Goal: Task Accomplishment & Management: Manage account settings

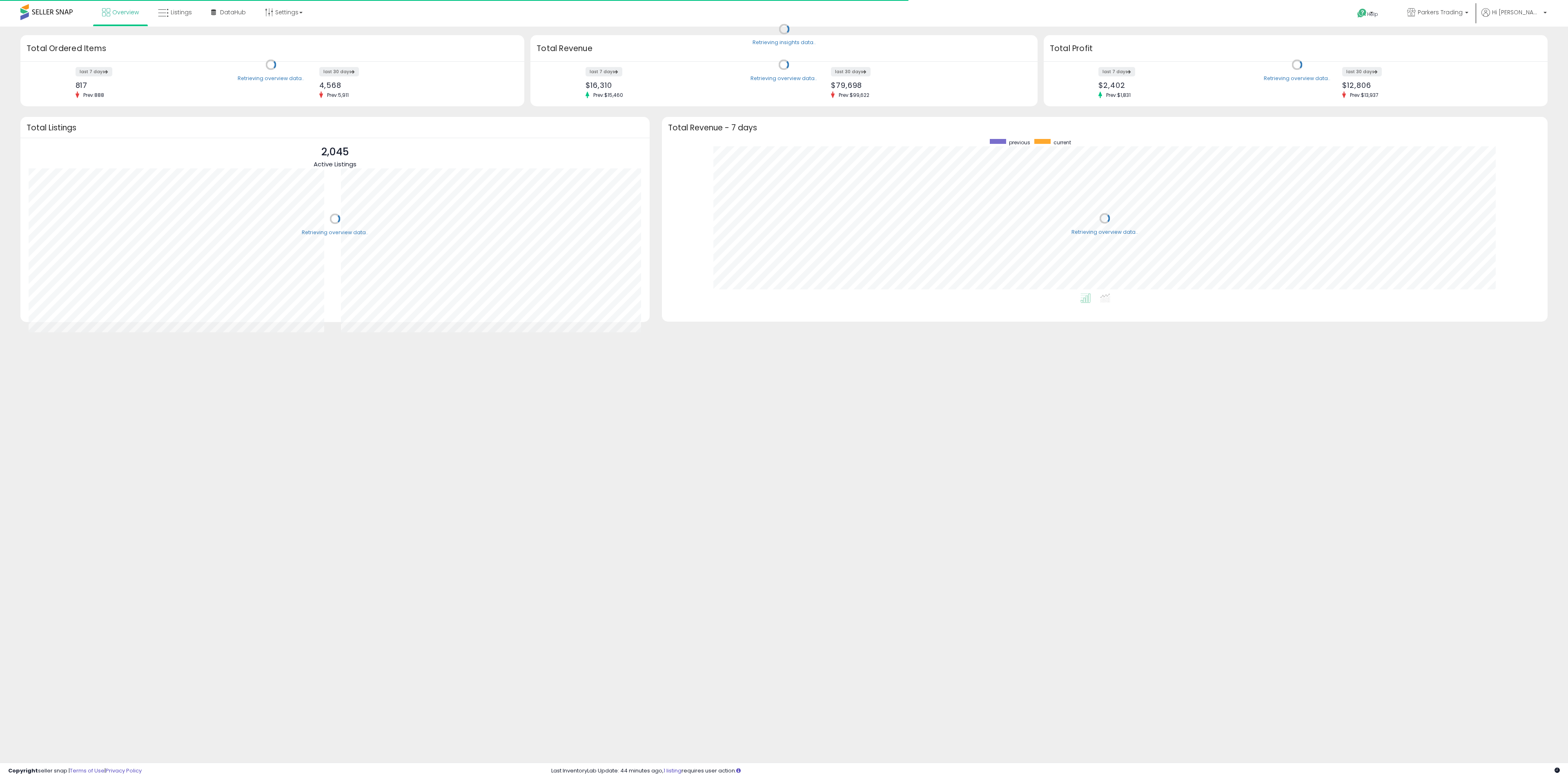
scroll to position [155, 870]
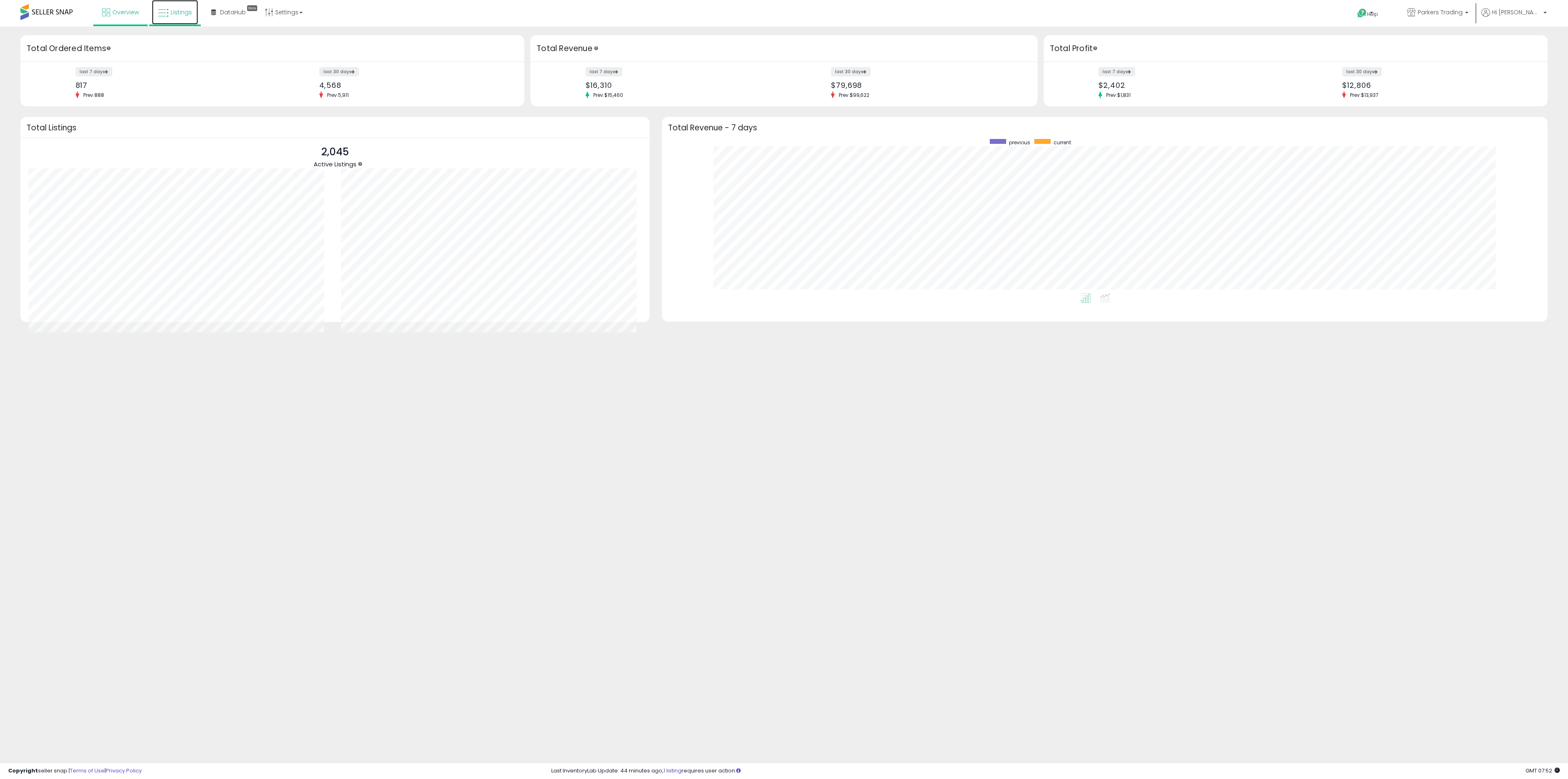
click at [173, 19] on link "Listings" at bounding box center [175, 12] width 46 height 24
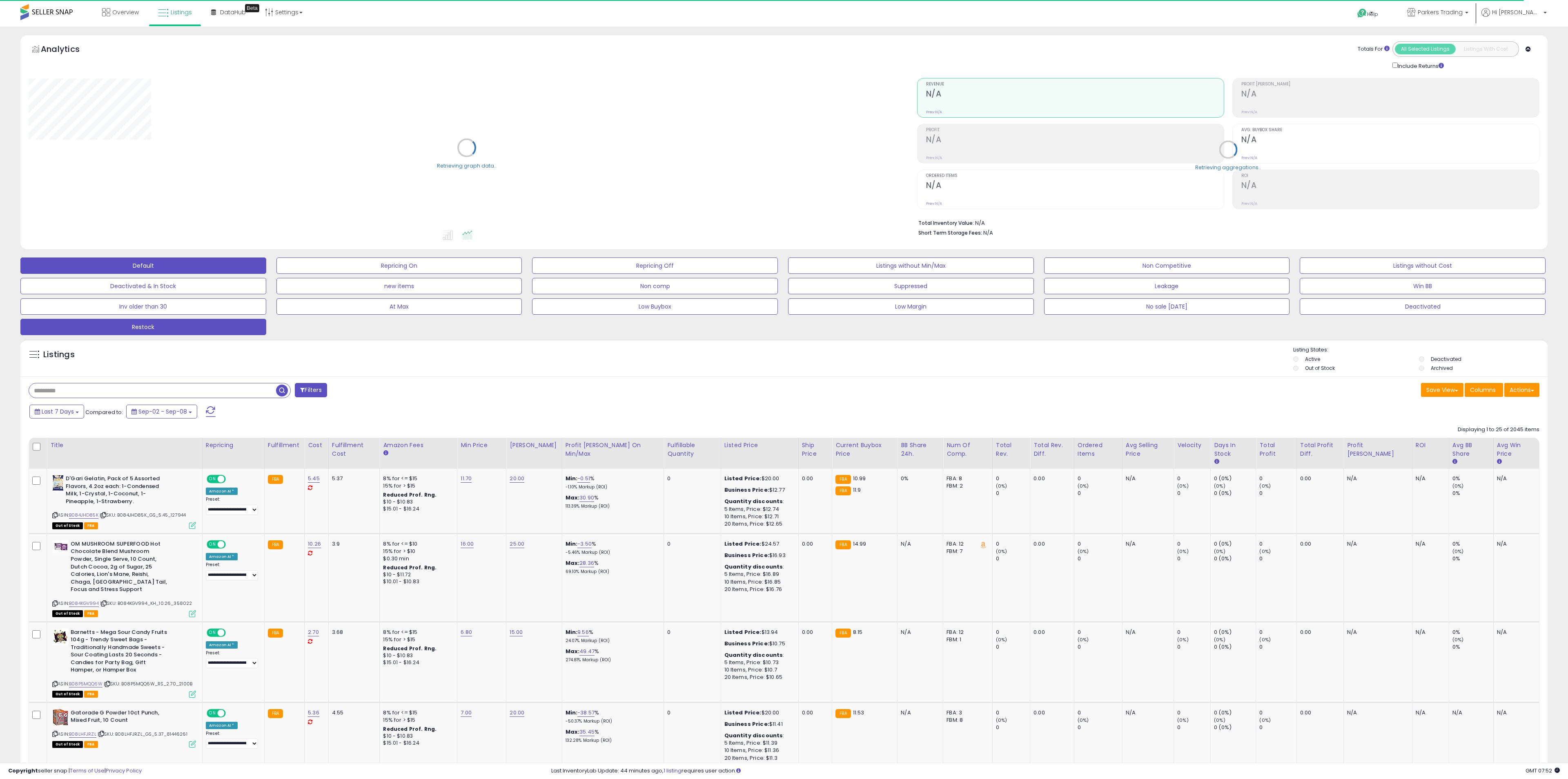
click at [256, 325] on button "Restock" at bounding box center [144, 326] width 246 height 16
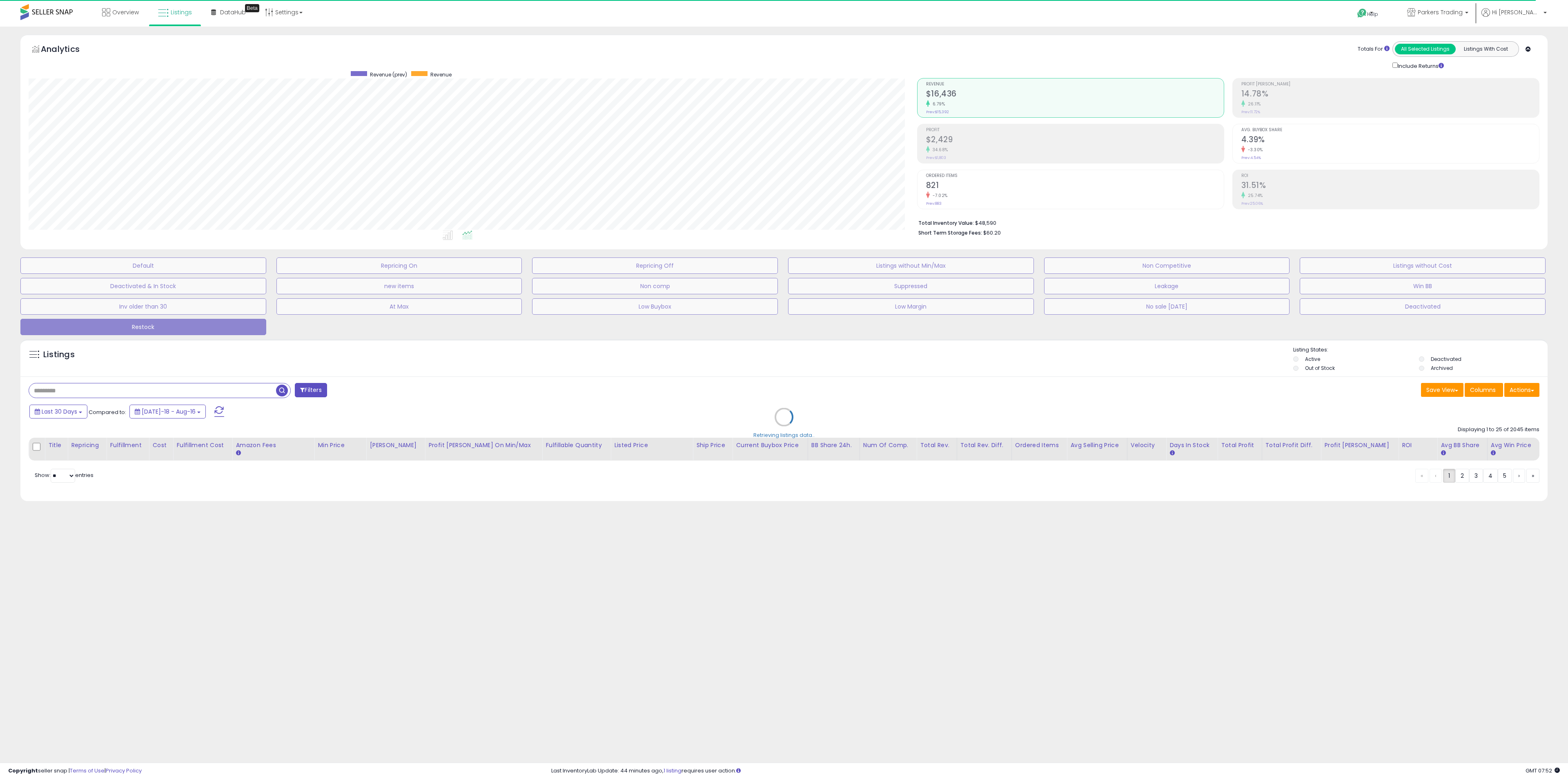
scroll to position [168, 888]
select select "*"
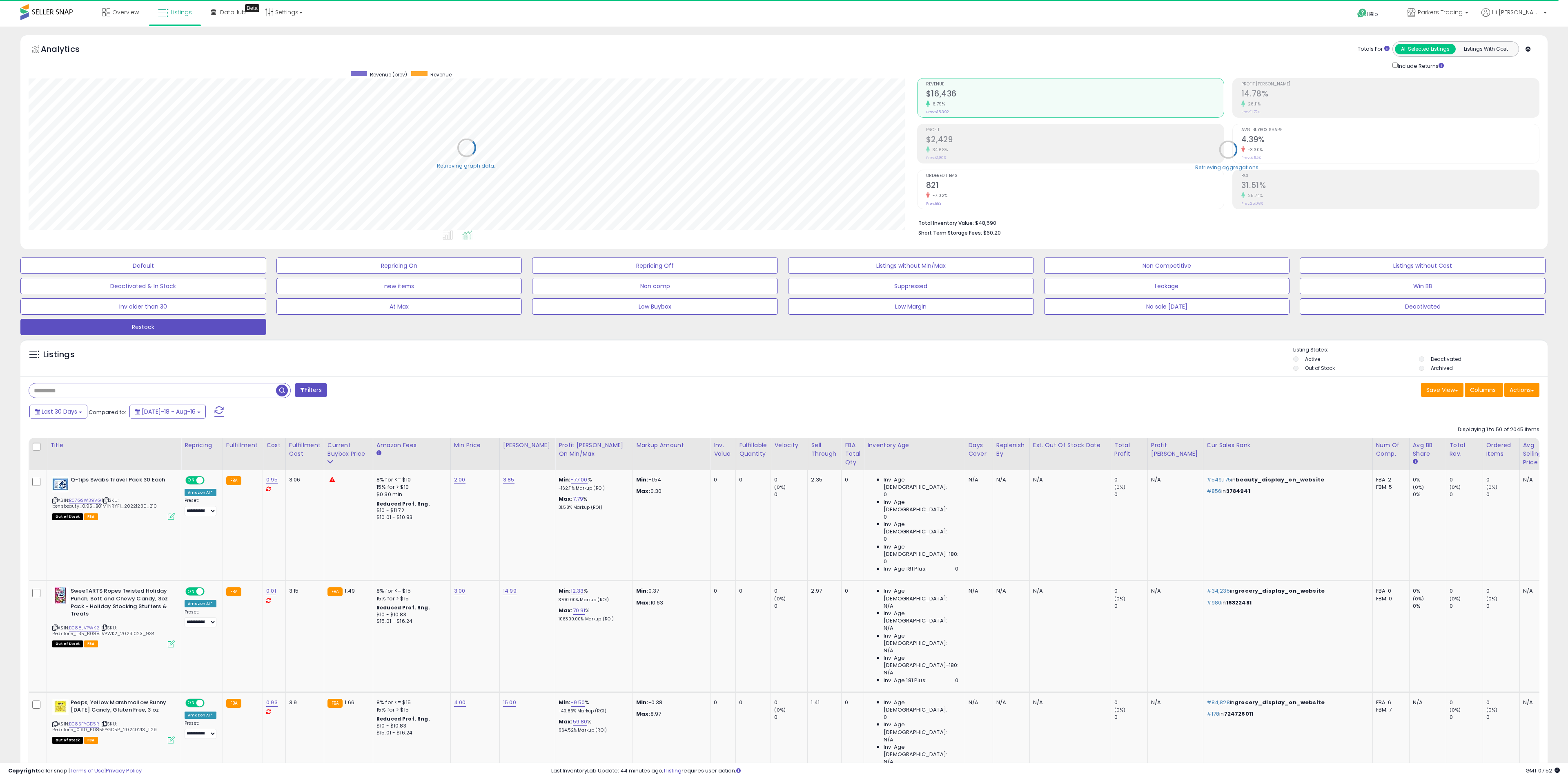
select select "**"
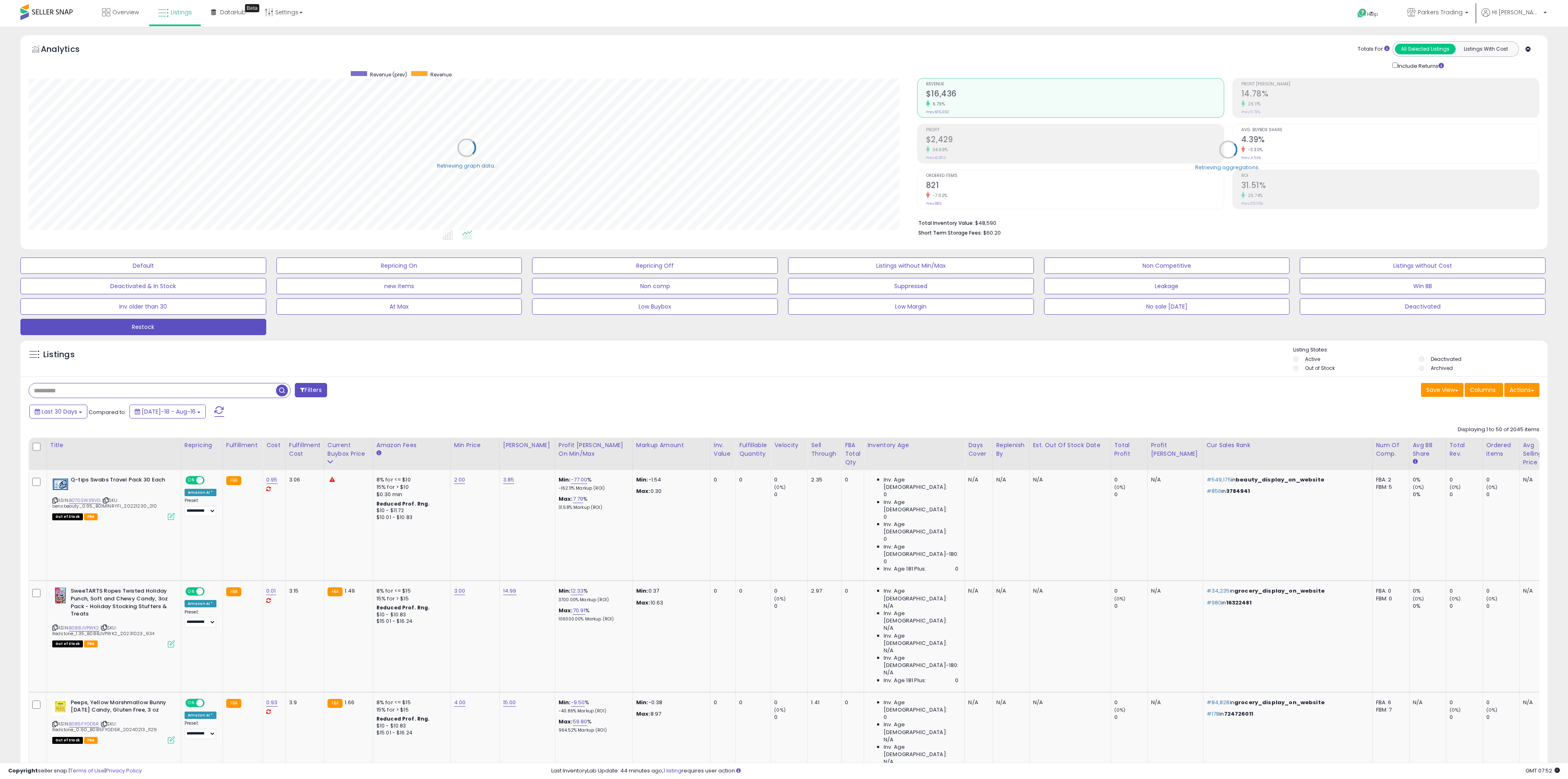
click at [313, 393] on button "Filters" at bounding box center [310, 390] width 32 height 14
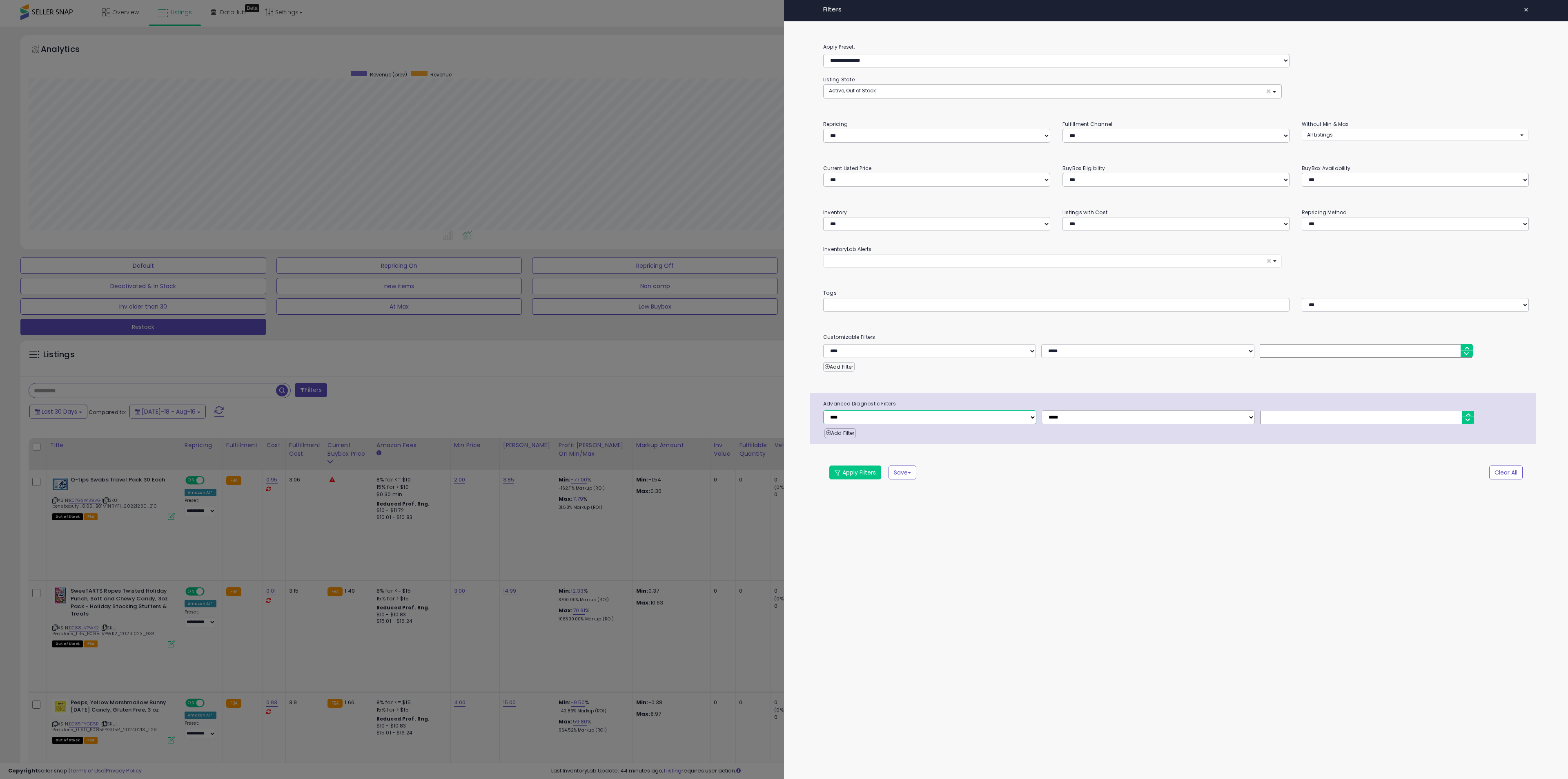
click at [898, 421] on select "**********" at bounding box center [929, 417] width 213 height 14
click at [933, 351] on select "**********" at bounding box center [929, 351] width 213 height 14
select select "**********"
click at [823, 345] on select "**********" at bounding box center [929, 351] width 213 height 14
click at [1085, 350] on button "Select Options" at bounding box center [1148, 350] width 213 height 12
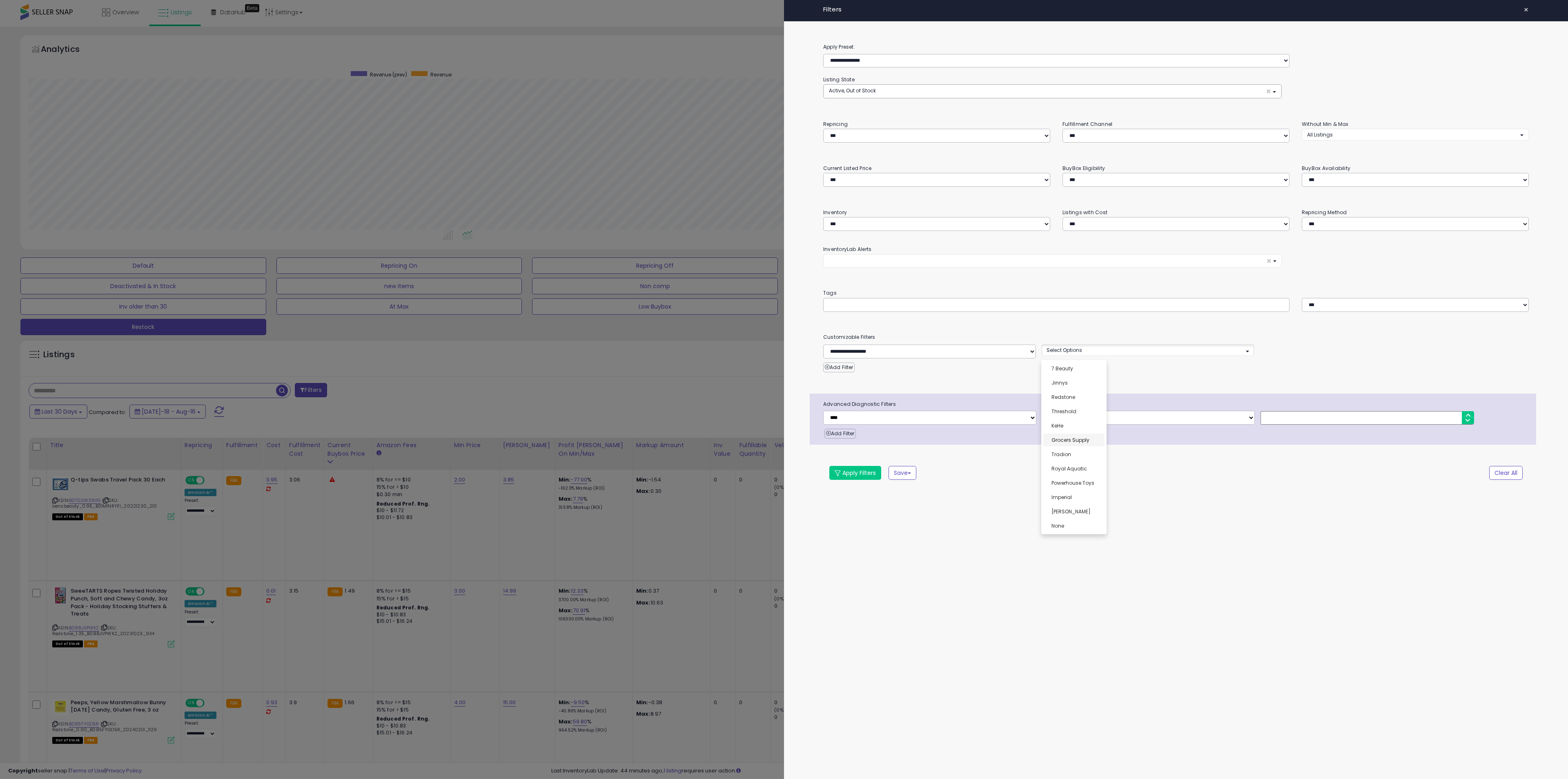
select select "**********"
click at [1073, 441] on span "Grocers Supply" at bounding box center [1070, 439] width 38 height 7
click at [875, 480] on button "Apply Filters" at bounding box center [855, 473] width 52 height 14
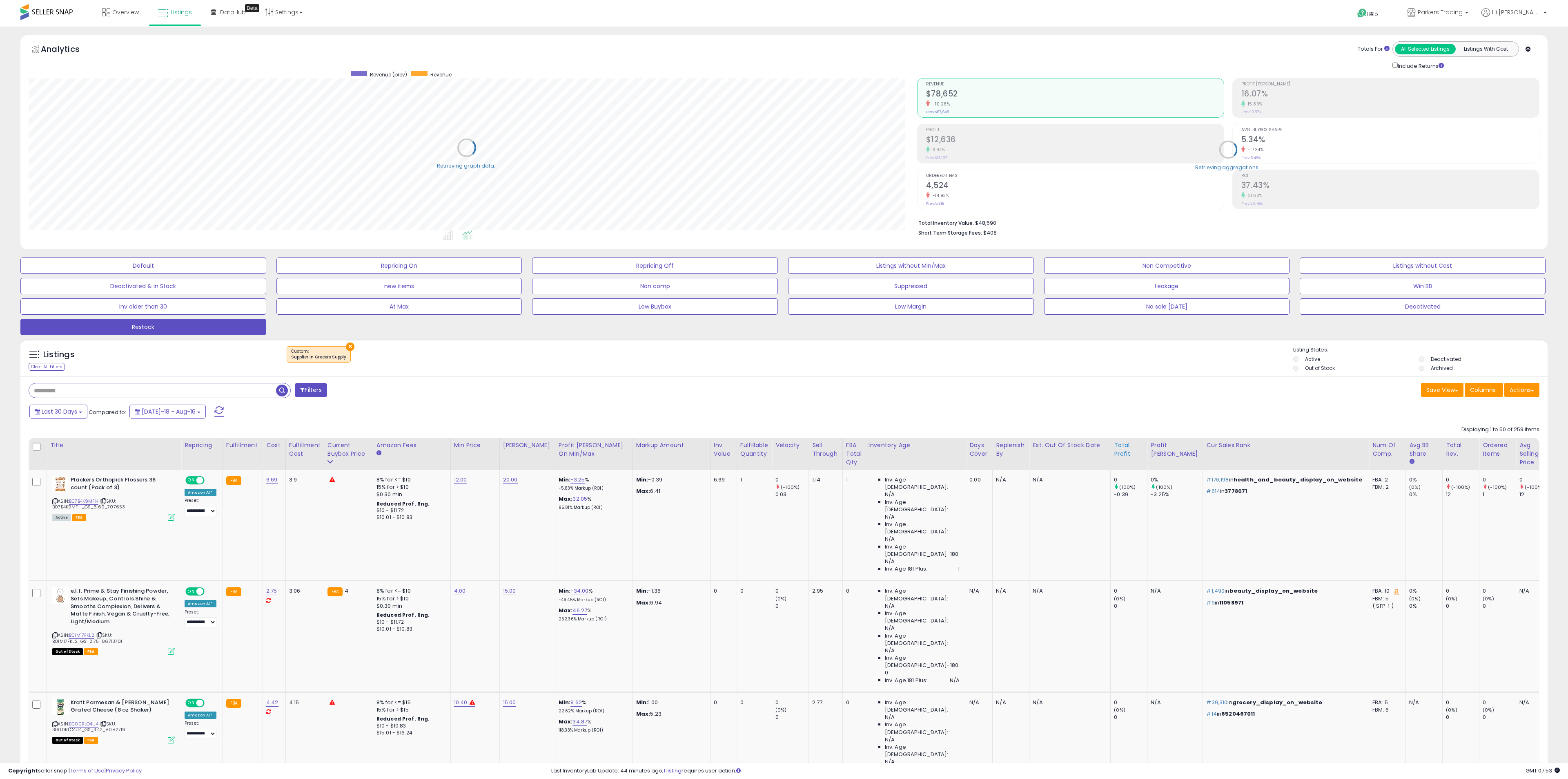
click at [1114, 453] on div "Total Profit" at bounding box center [1129, 449] width 30 height 17
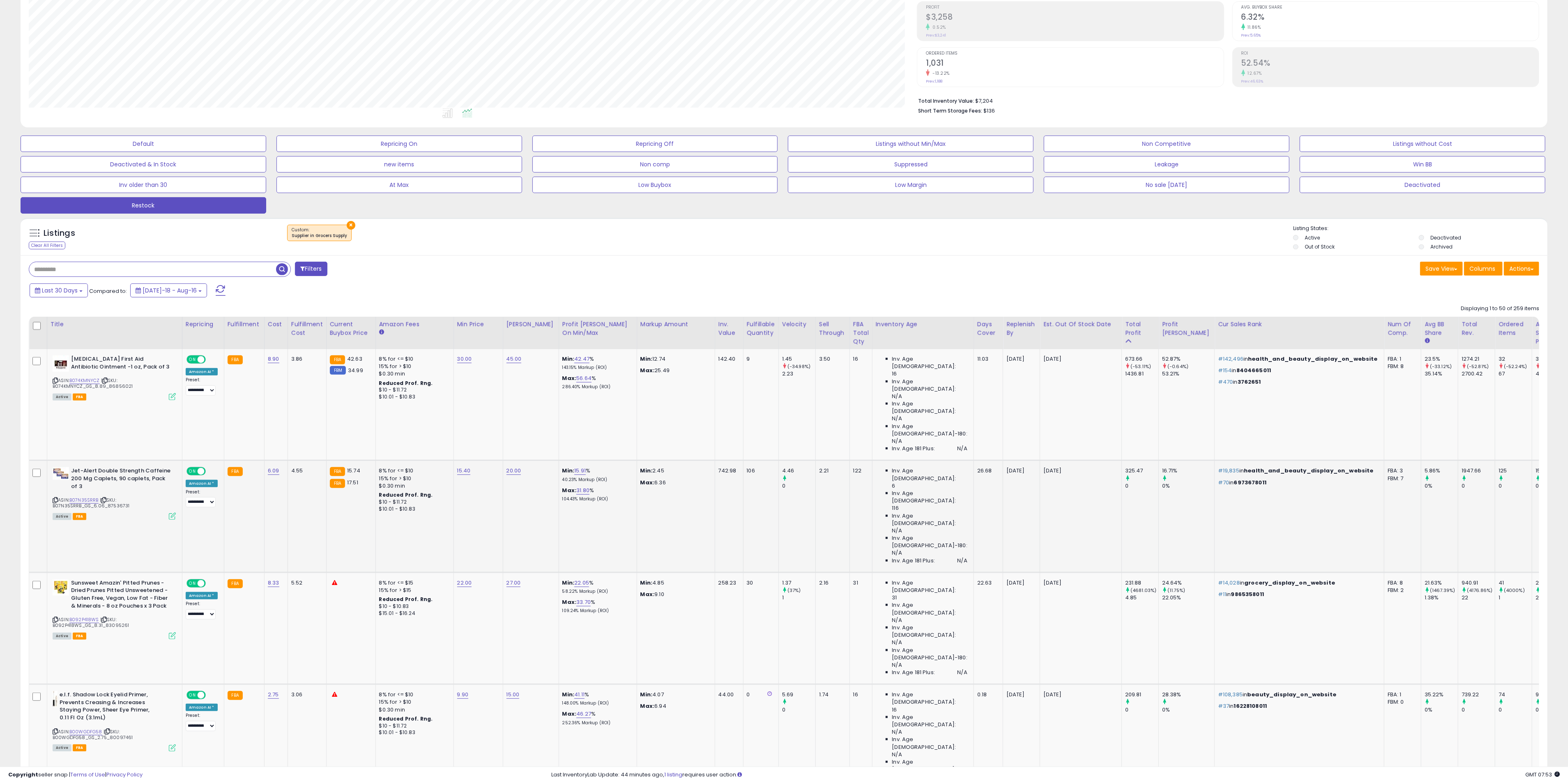
scroll to position [246, 0]
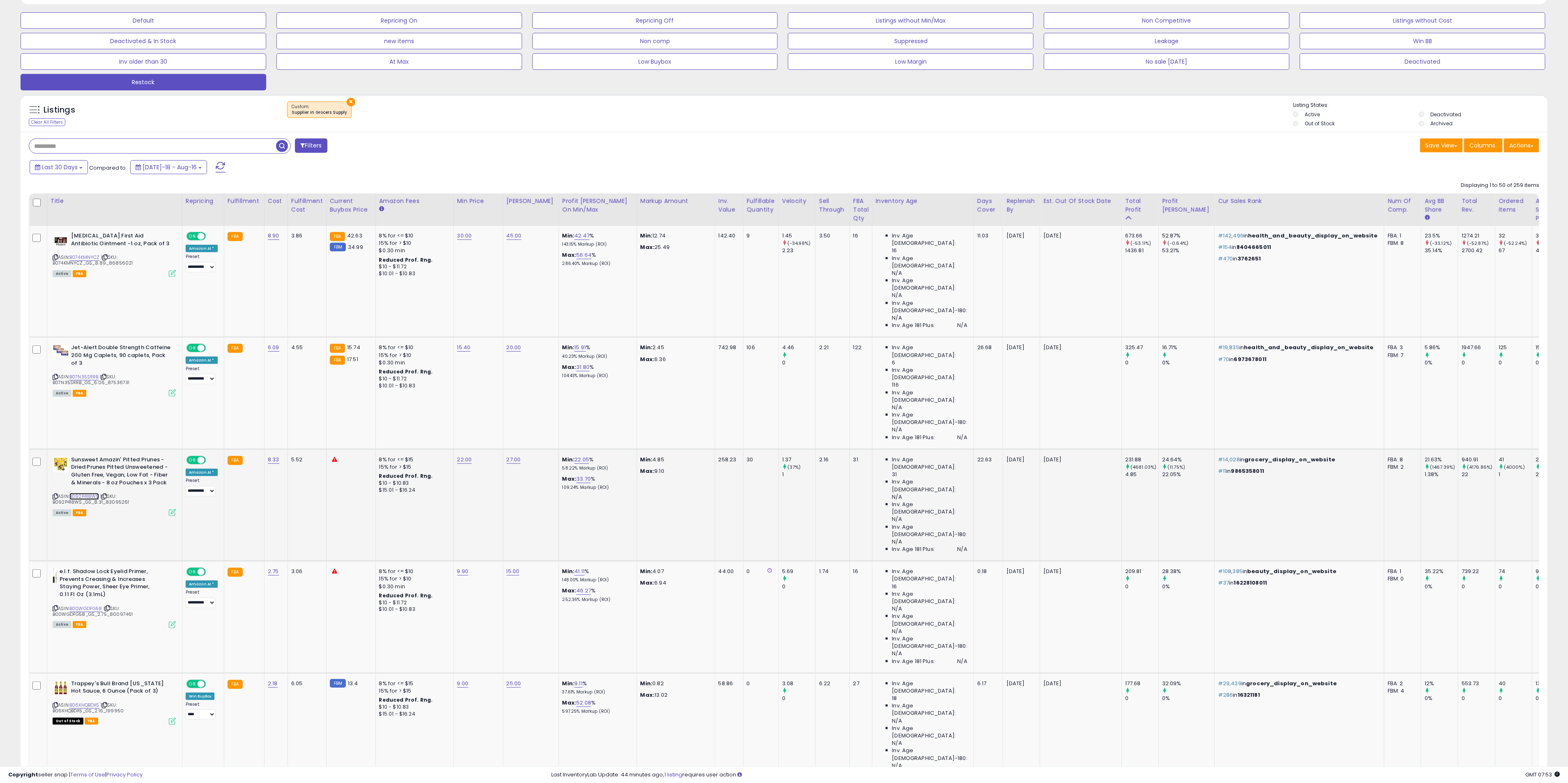
click at [92, 493] on link "B092P418WS" at bounding box center [84, 496] width 29 height 7
click at [1125, 568] on div "209.81" at bounding box center [1141, 571] width 33 height 7
click at [1043, 568] on p "2025-09-16" at bounding box center [1079, 571] width 72 height 7
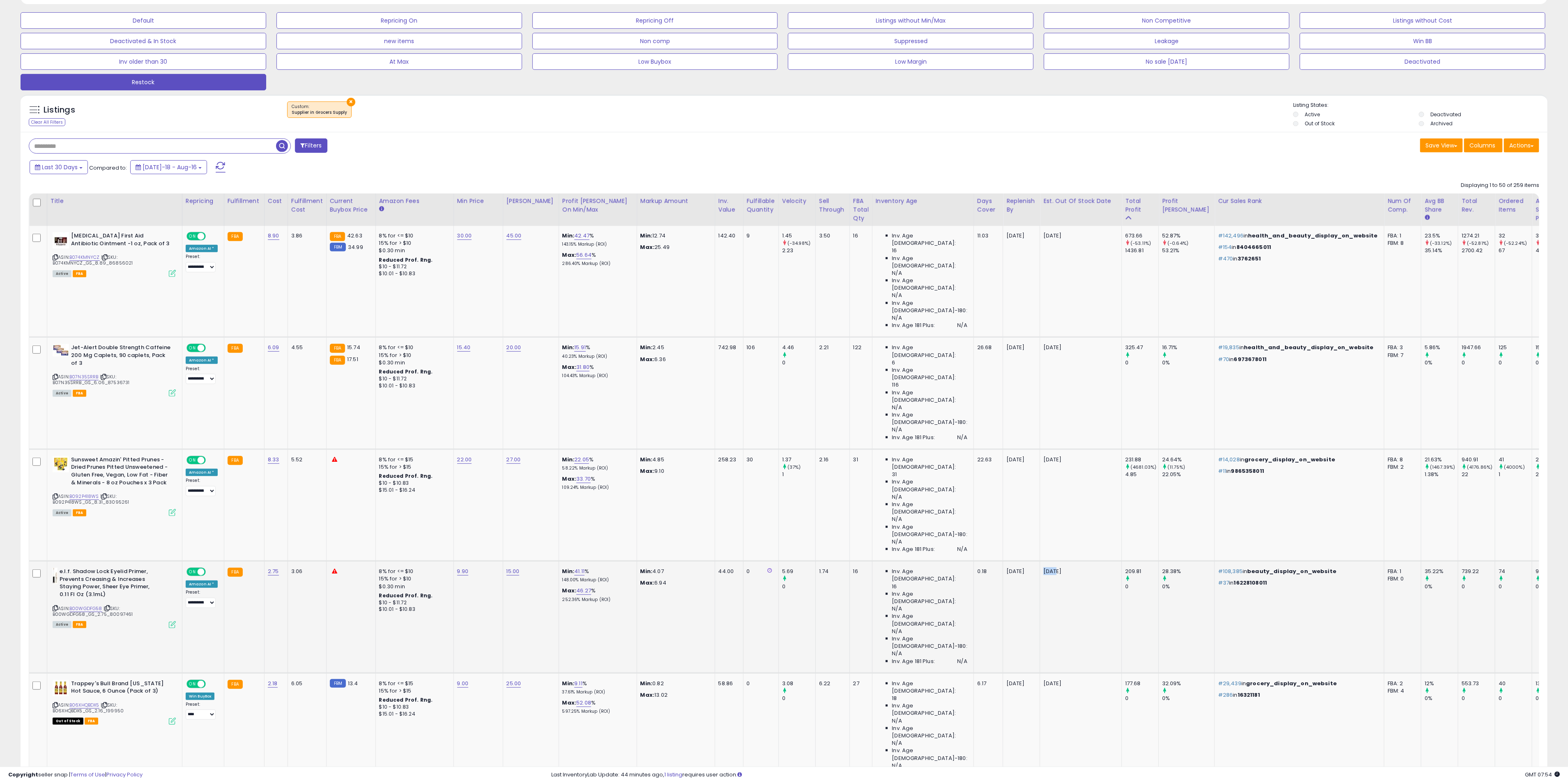
click at [54, 605] on icon at bounding box center [55, 607] width 6 height 4
click at [56, 605] on icon at bounding box center [55, 607] width 6 height 4
click at [94, 605] on span "| SKU: B00WGDFG58_GS_2.75_80097461" at bounding box center [92, 611] width 80 height 12
click at [91, 605] on link "B00WGDFG58" at bounding box center [86, 608] width 33 height 7
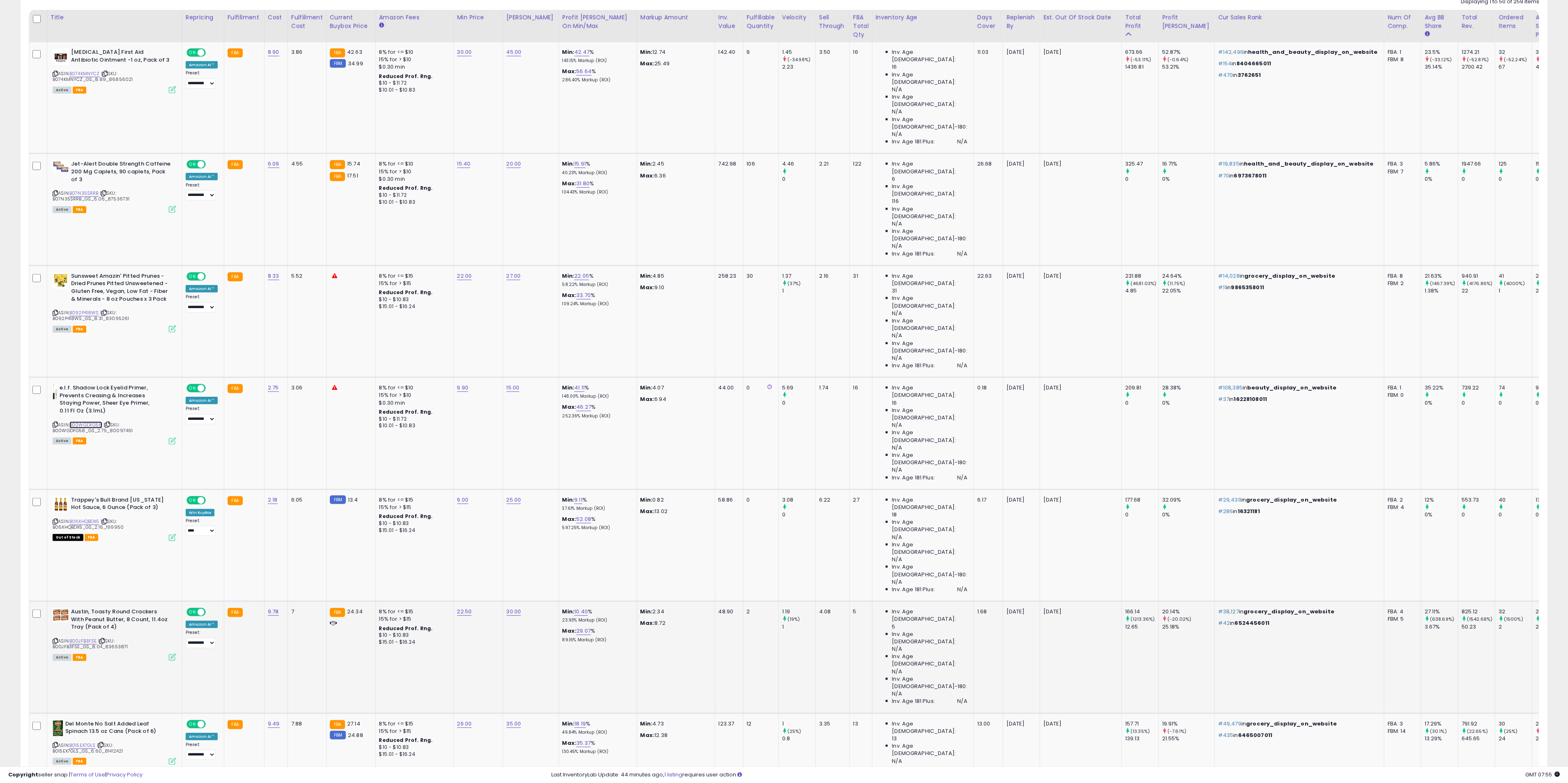
scroll to position [431, 0]
click at [56, 637] on icon at bounding box center [55, 639] width 6 height 4
click at [96, 636] on link "B00JFB3FSE" at bounding box center [83, 639] width 28 height 7
click at [56, 637] on icon at bounding box center [55, 639] width 6 height 4
click at [1007, 607] on div "2025-09-03" at bounding box center [1020, 610] width 27 height 7
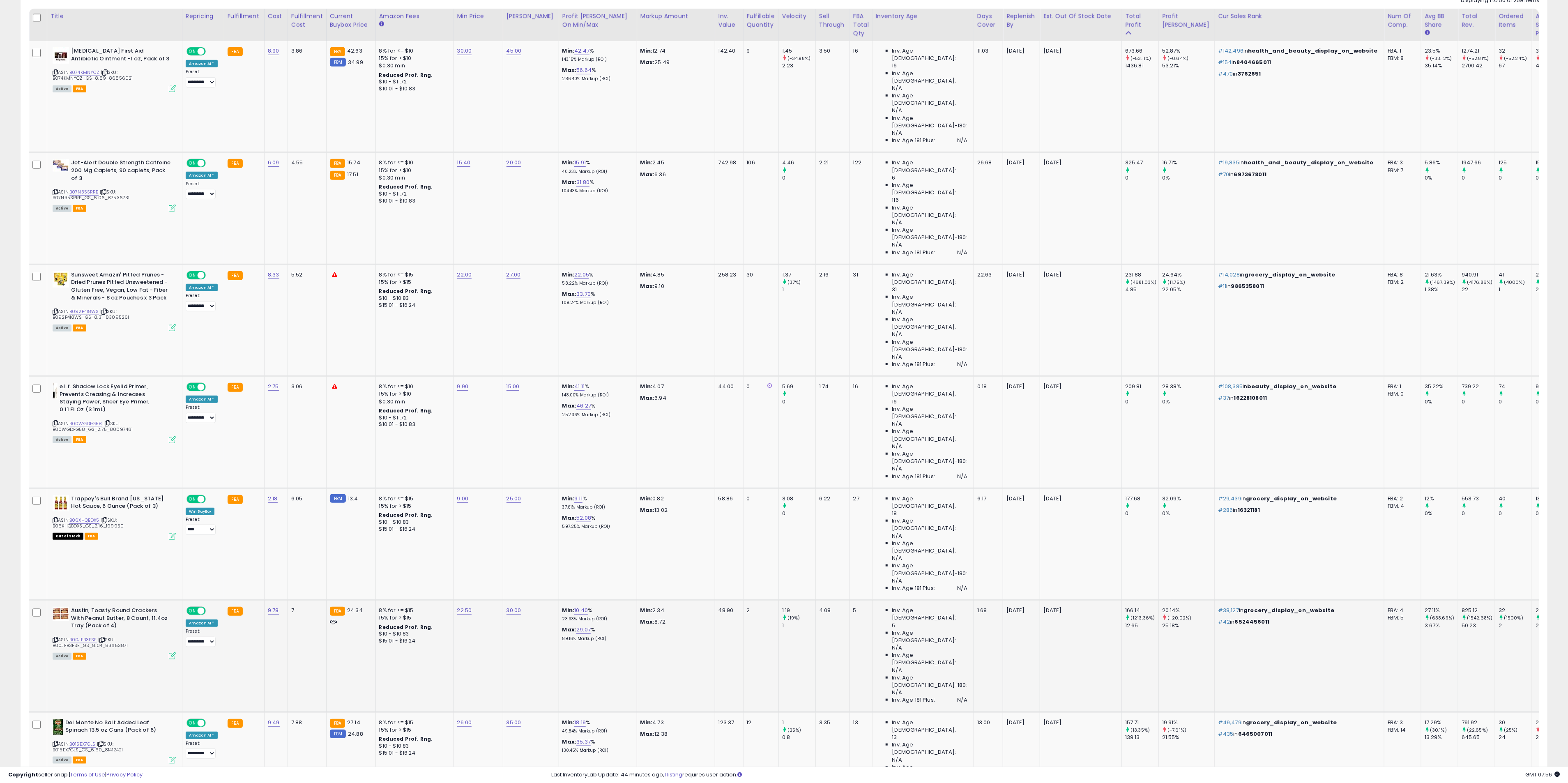
click at [1043, 607] on p "2025-09-18" at bounding box center [1079, 610] width 72 height 7
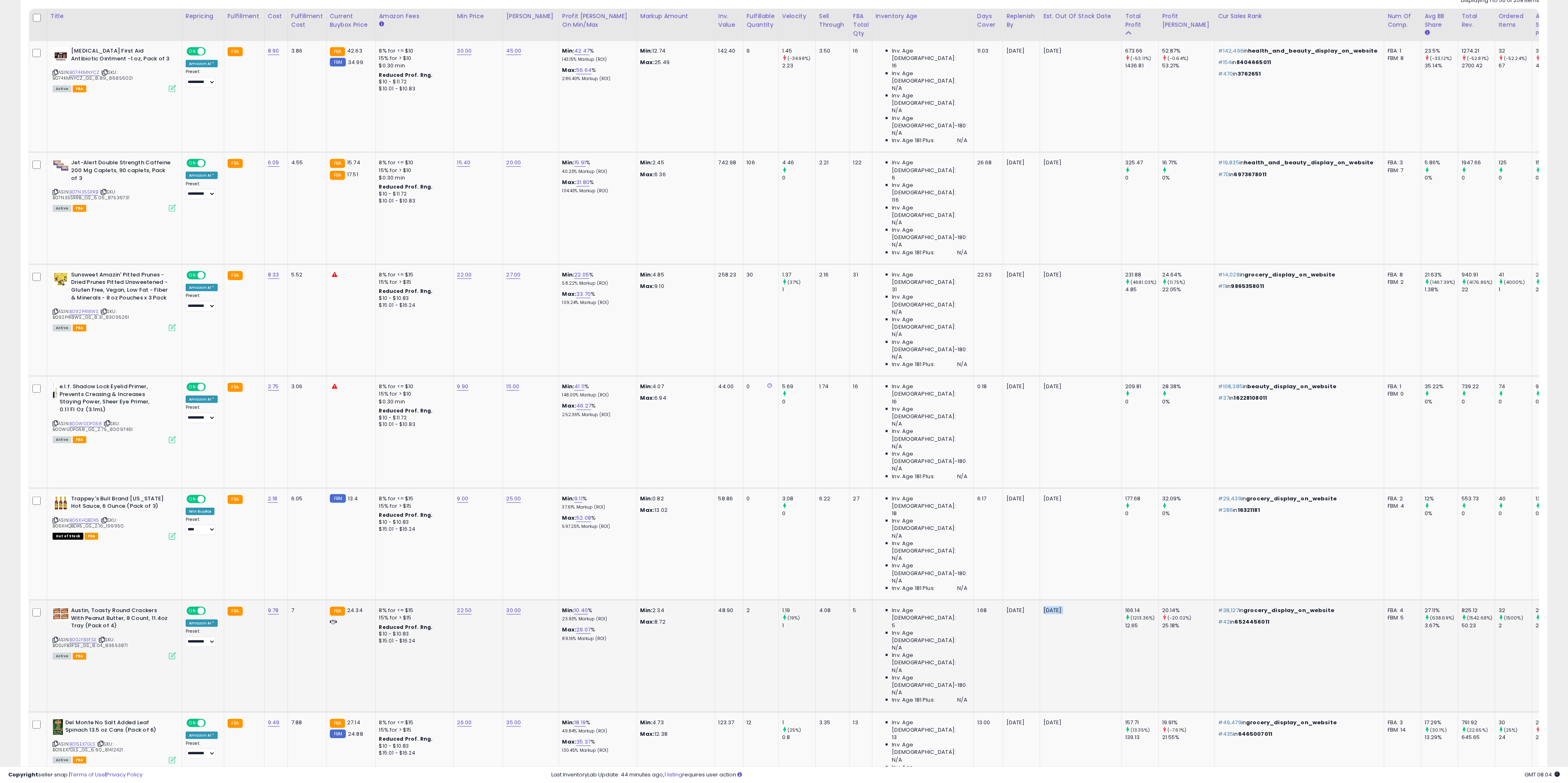
click at [54, 637] on icon at bounding box center [55, 639] width 6 height 4
click at [1043, 607] on p "2025-09-18" at bounding box center [1079, 610] width 72 height 7
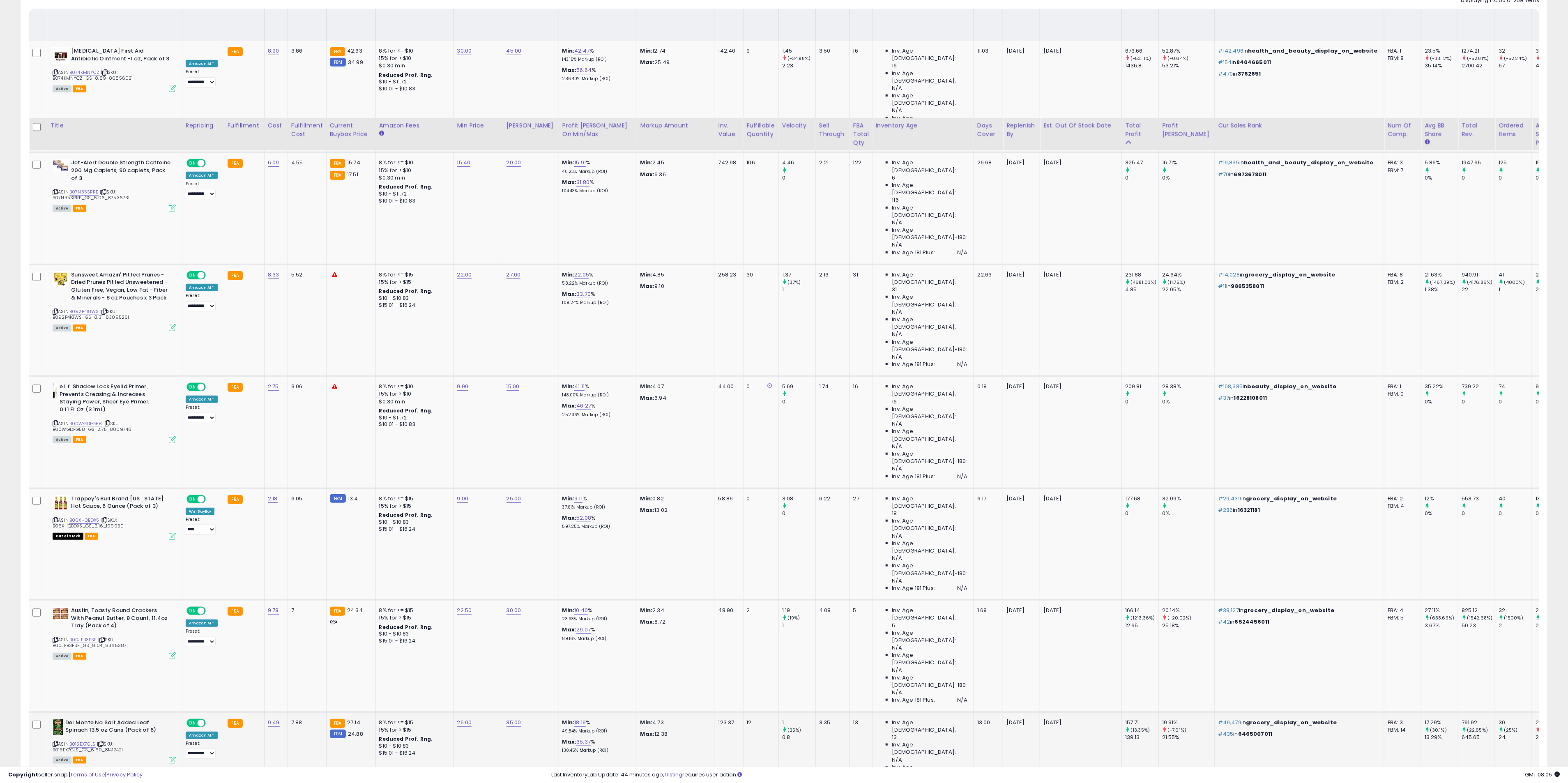
scroll to position [555, 0]
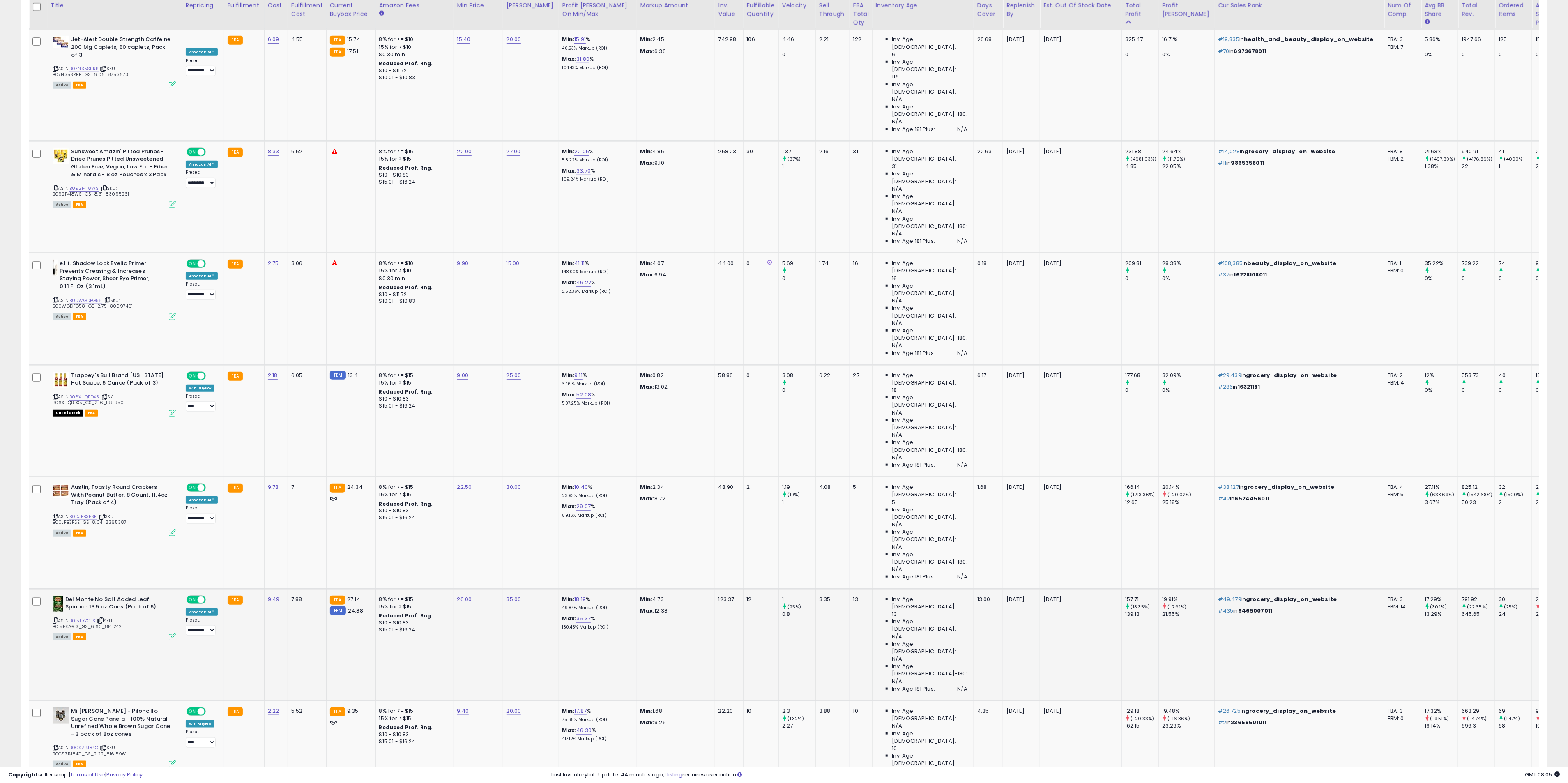
click at [1125, 596] on div "157.71" at bounding box center [1141, 599] width 33 height 7
click at [57, 618] on icon at bounding box center [55, 620] width 6 height 4
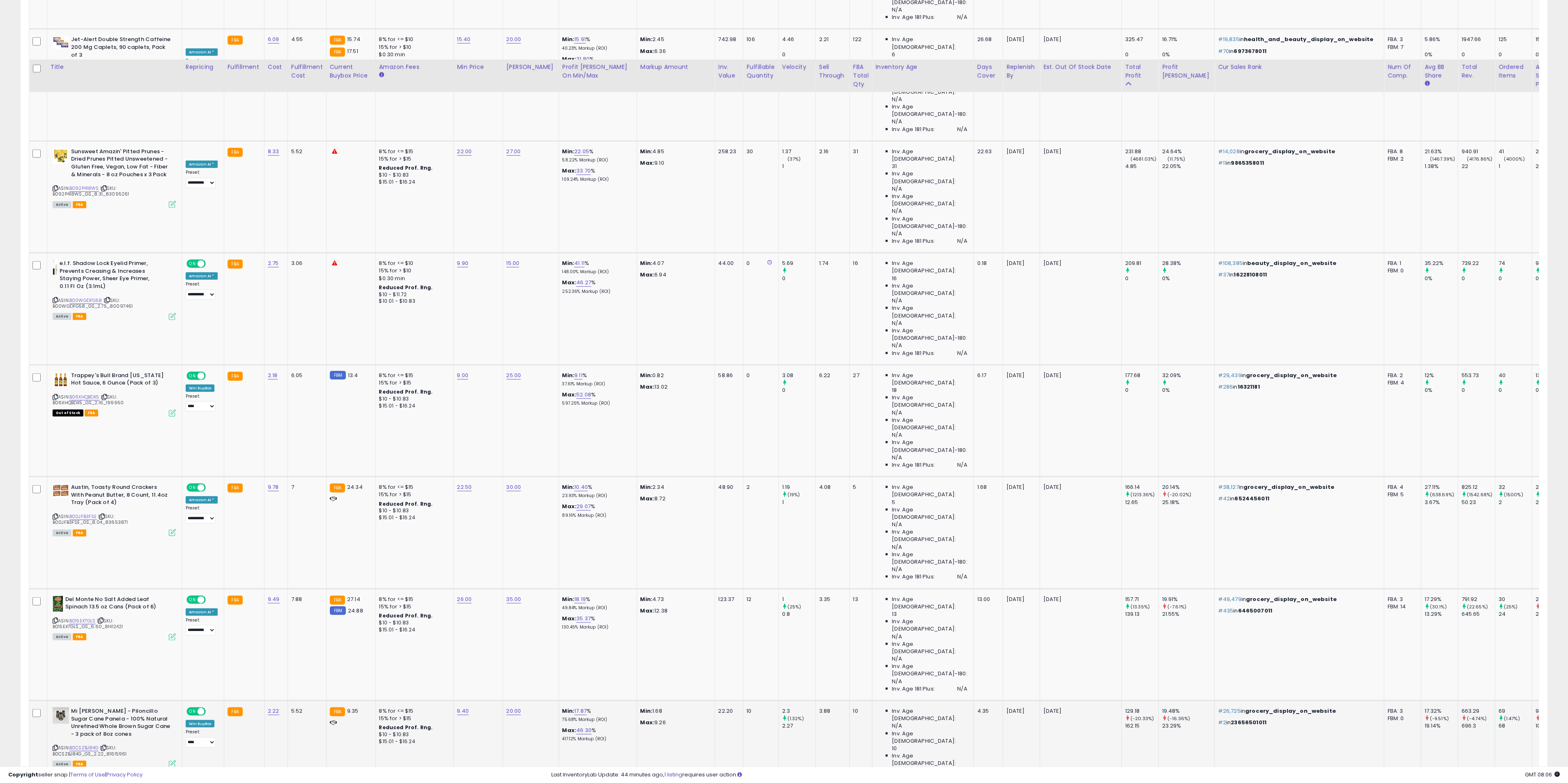
scroll to position [616, 0]
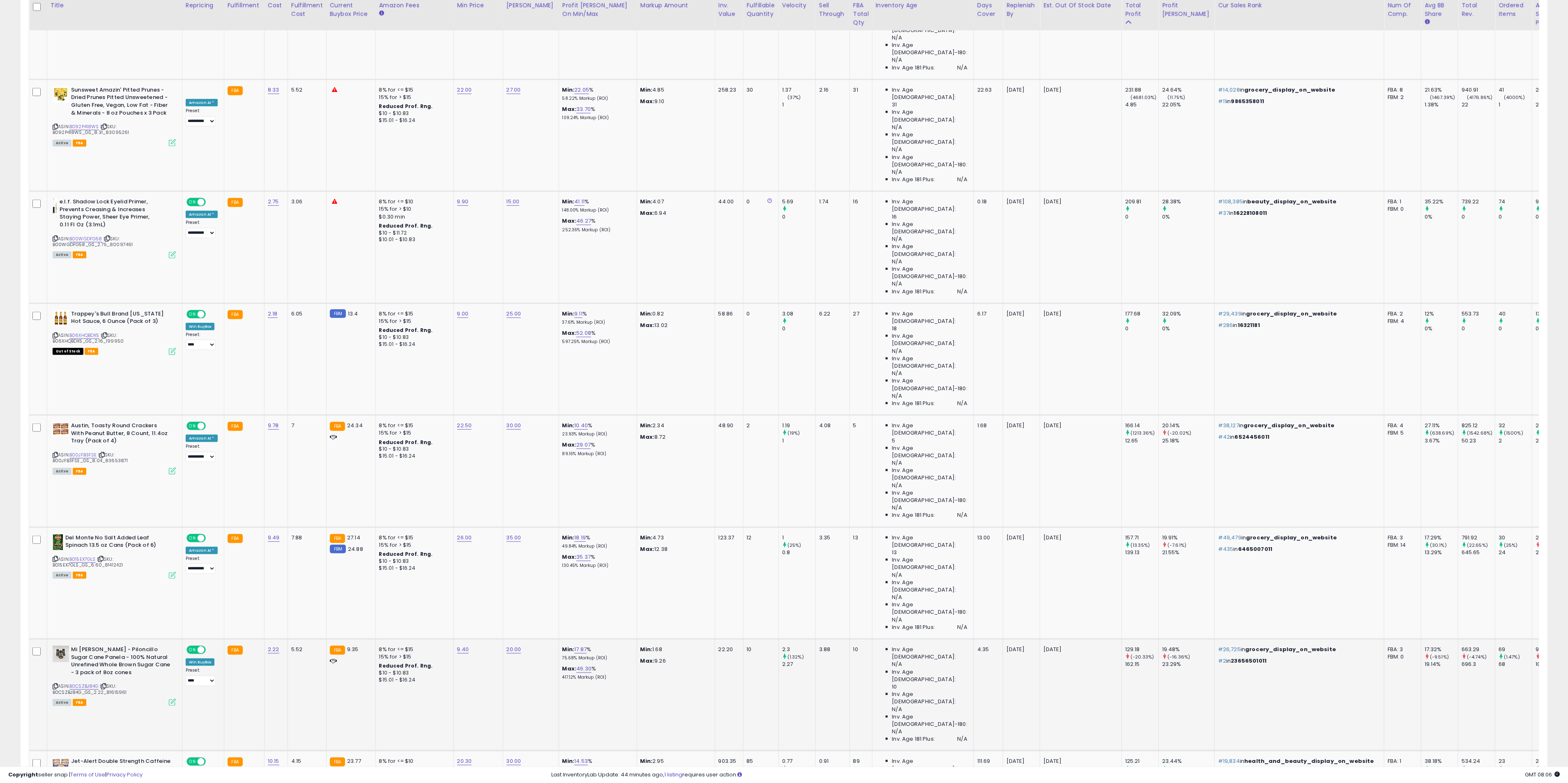
click at [57, 684] on icon at bounding box center [55, 686] width 6 height 4
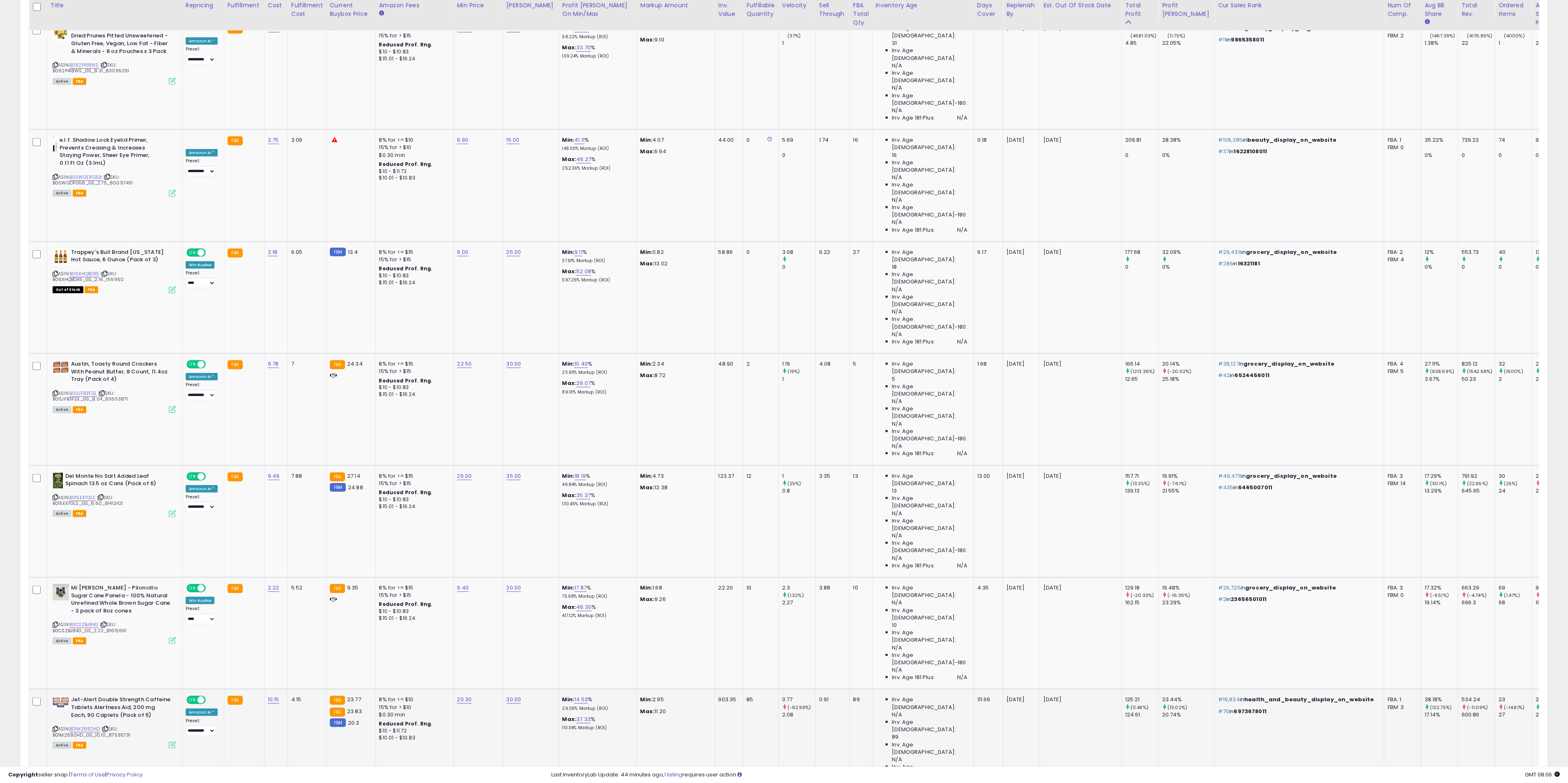
scroll to position [801, 0]
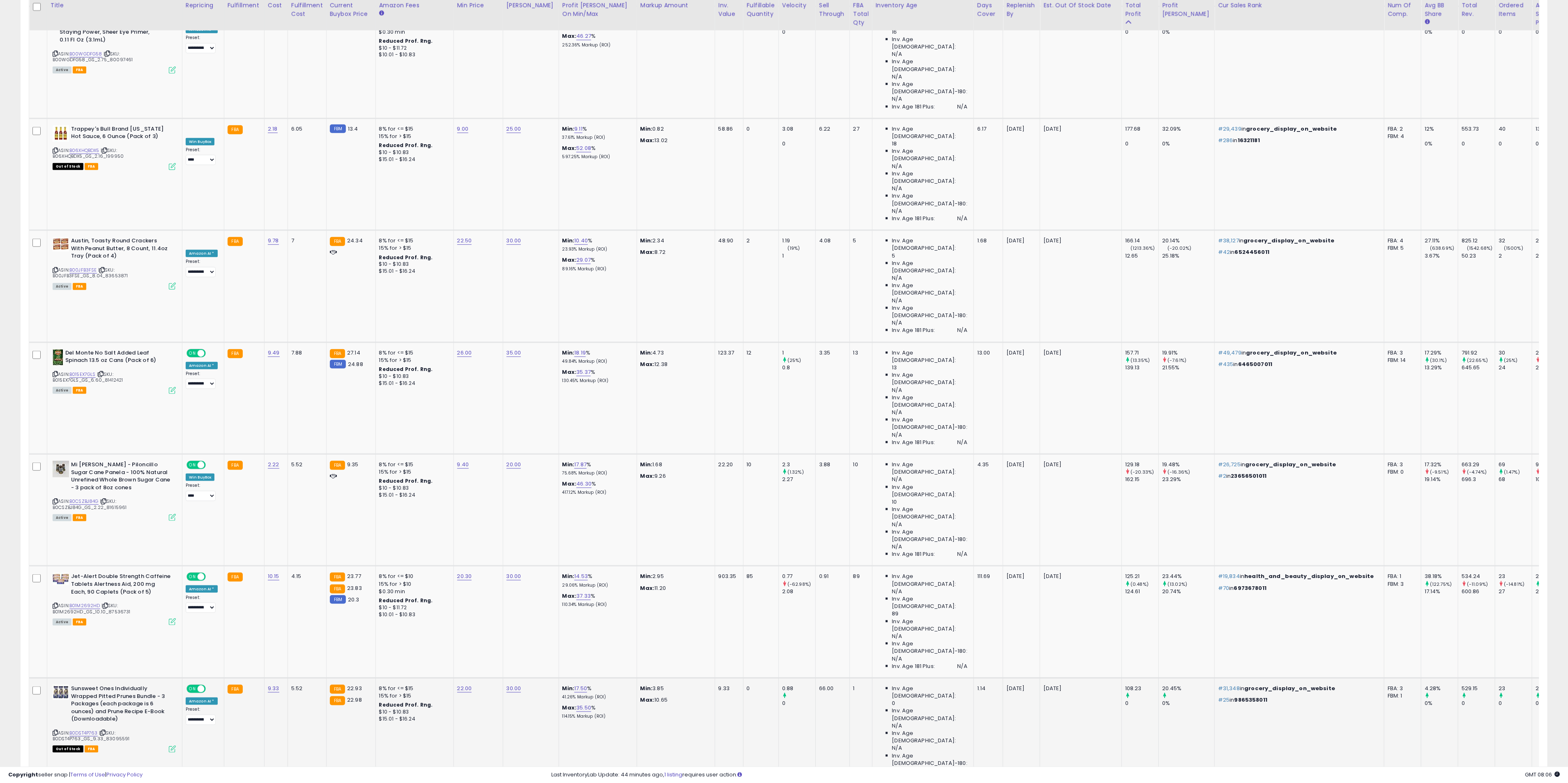
click at [53, 730] on icon at bounding box center [55, 732] width 6 height 4
drag, startPoint x: 53, startPoint y: 303, endPoint x: 596, endPoint y: 291, distance: 543.1
click at [54, 730] on icon at bounding box center [55, 732] width 6 height 4
click at [1043, 684] on p "2025-09-17" at bounding box center [1079, 688] width 72 height 7
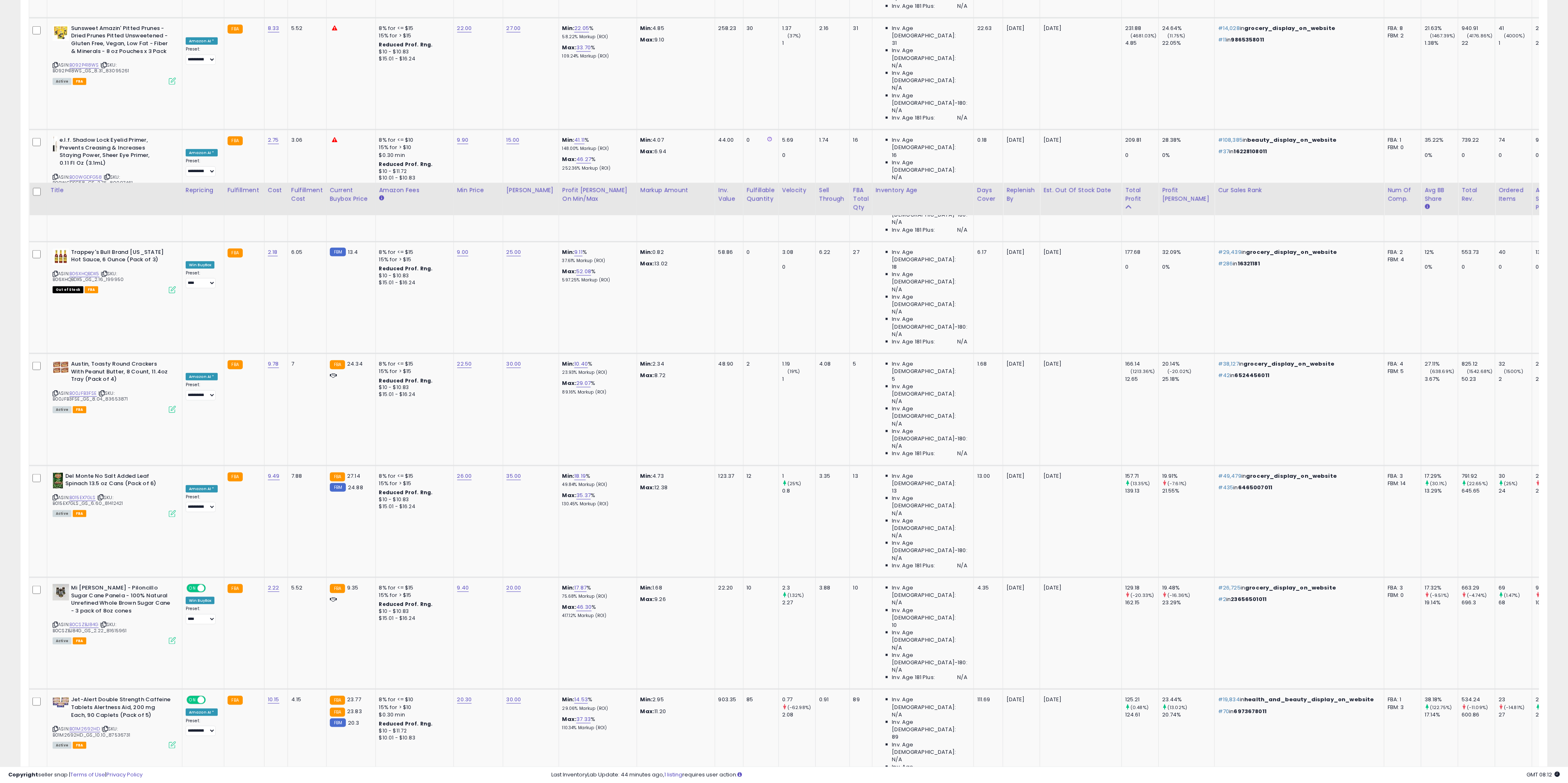
scroll to position [863, 0]
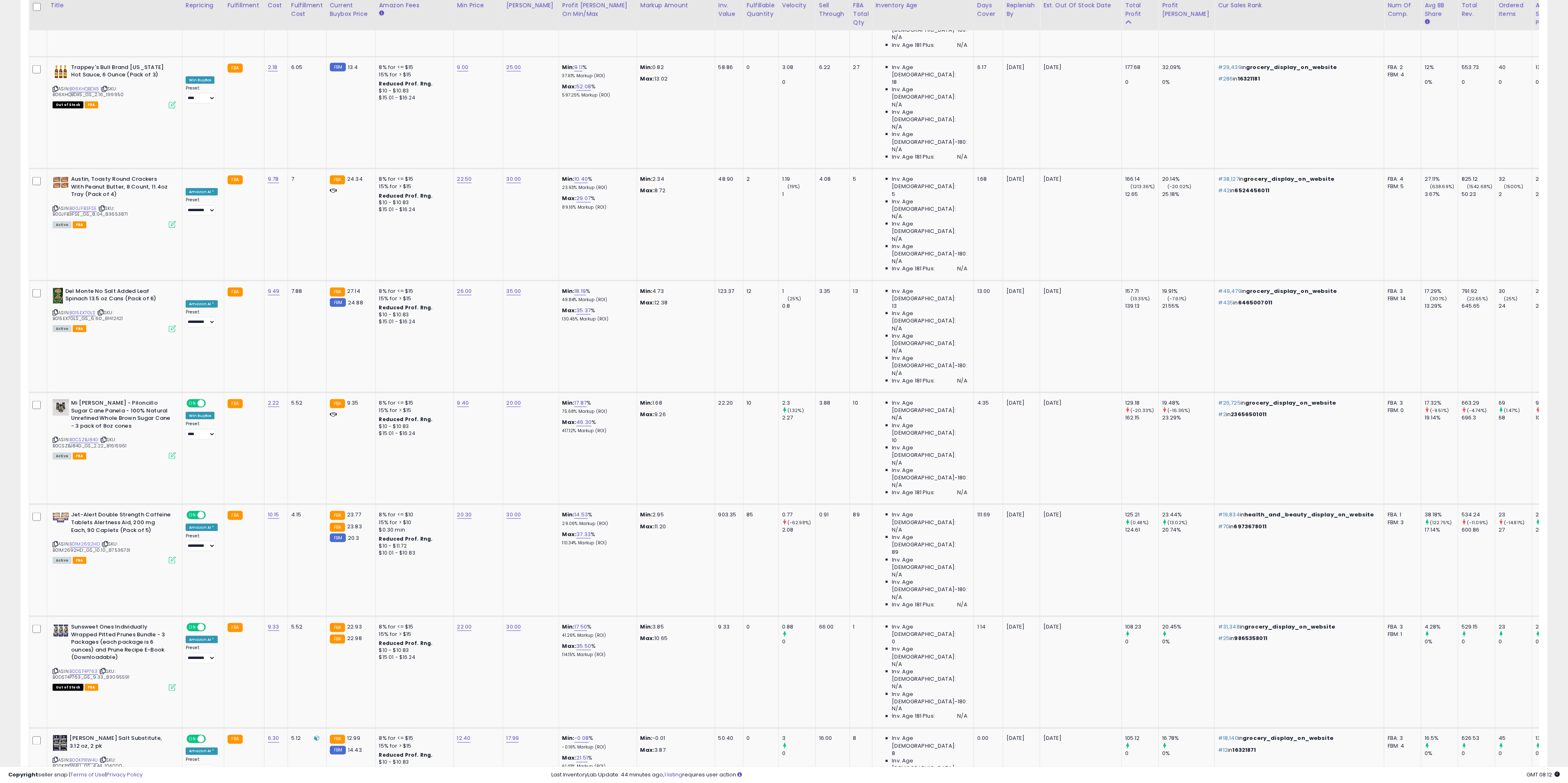
drag, startPoint x: 1021, startPoint y: 333, endPoint x: 1029, endPoint y: 332, distance: 8.1
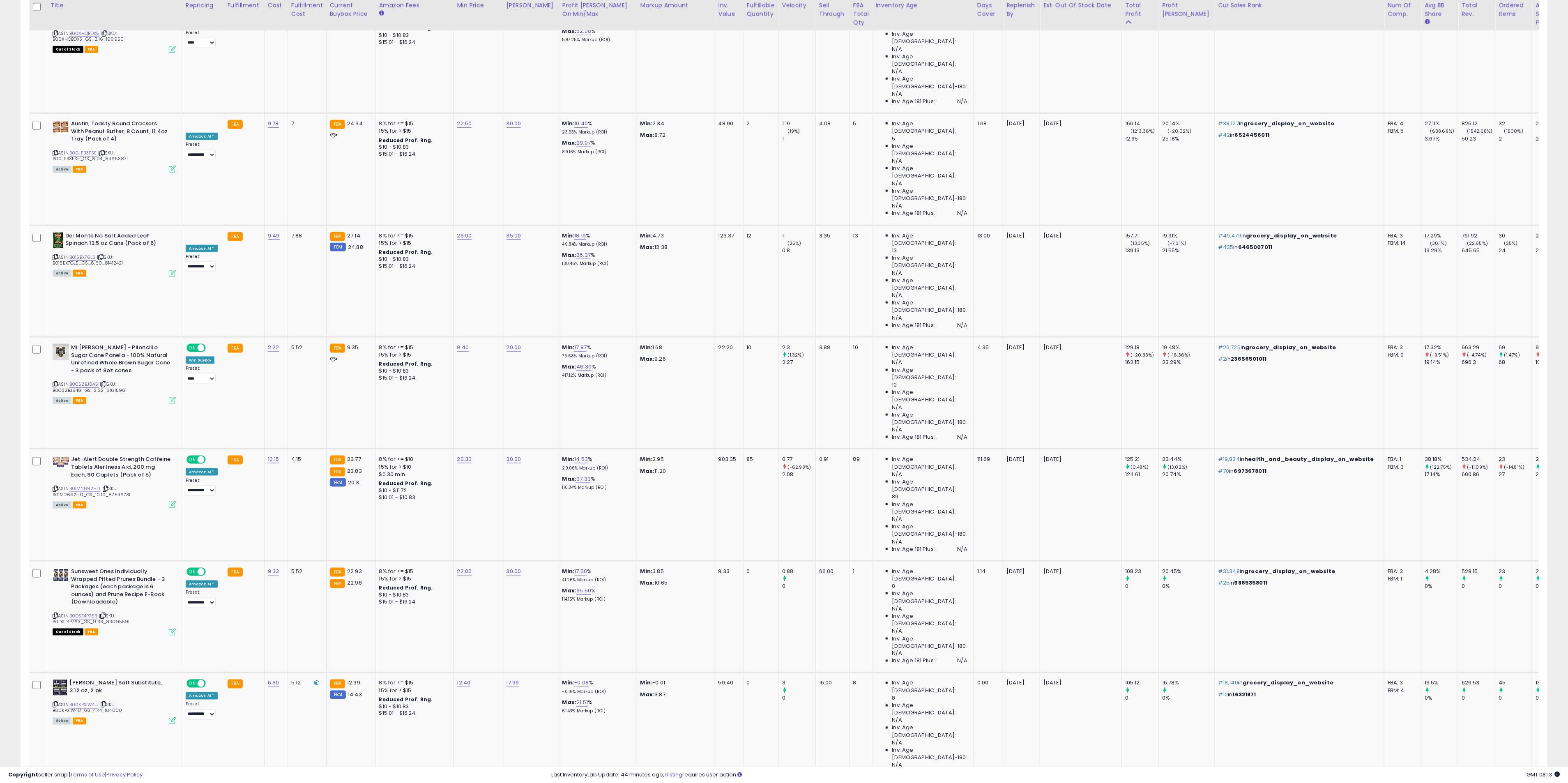
scroll to position [924, 0]
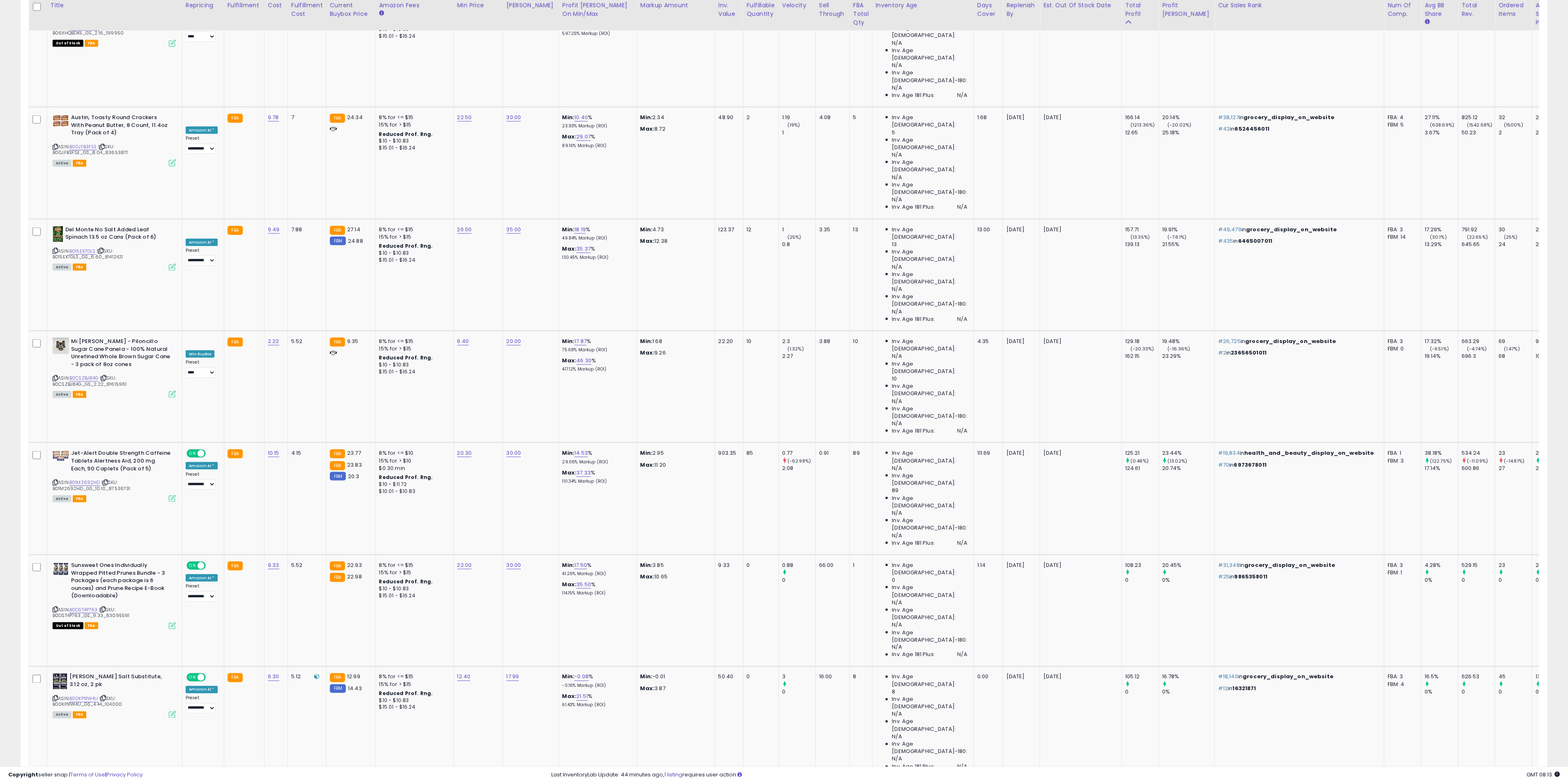
drag, startPoint x: 53, startPoint y: 354, endPoint x: 58, endPoint y: 354, distance: 5.0
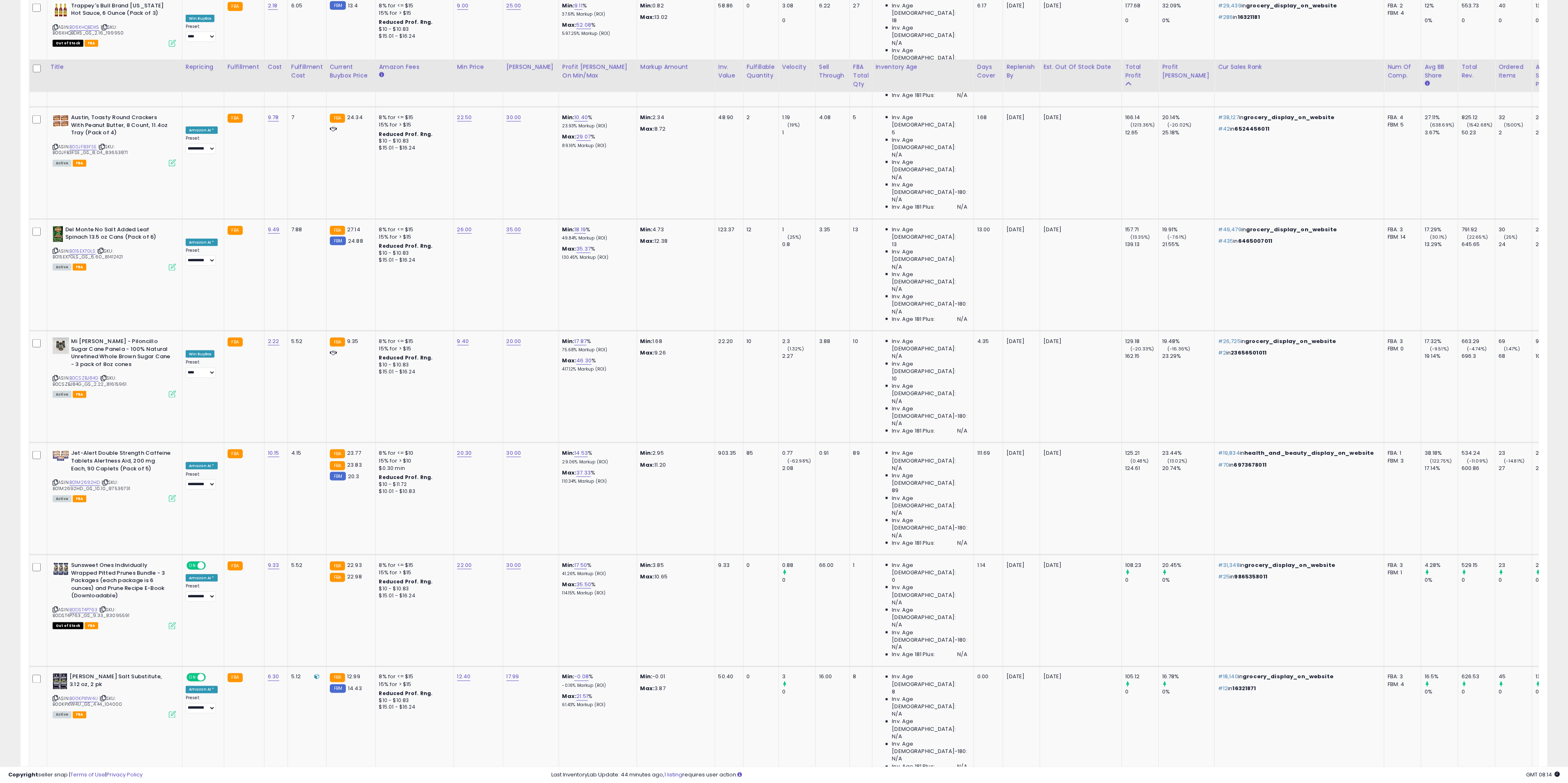
scroll to position [986, 0]
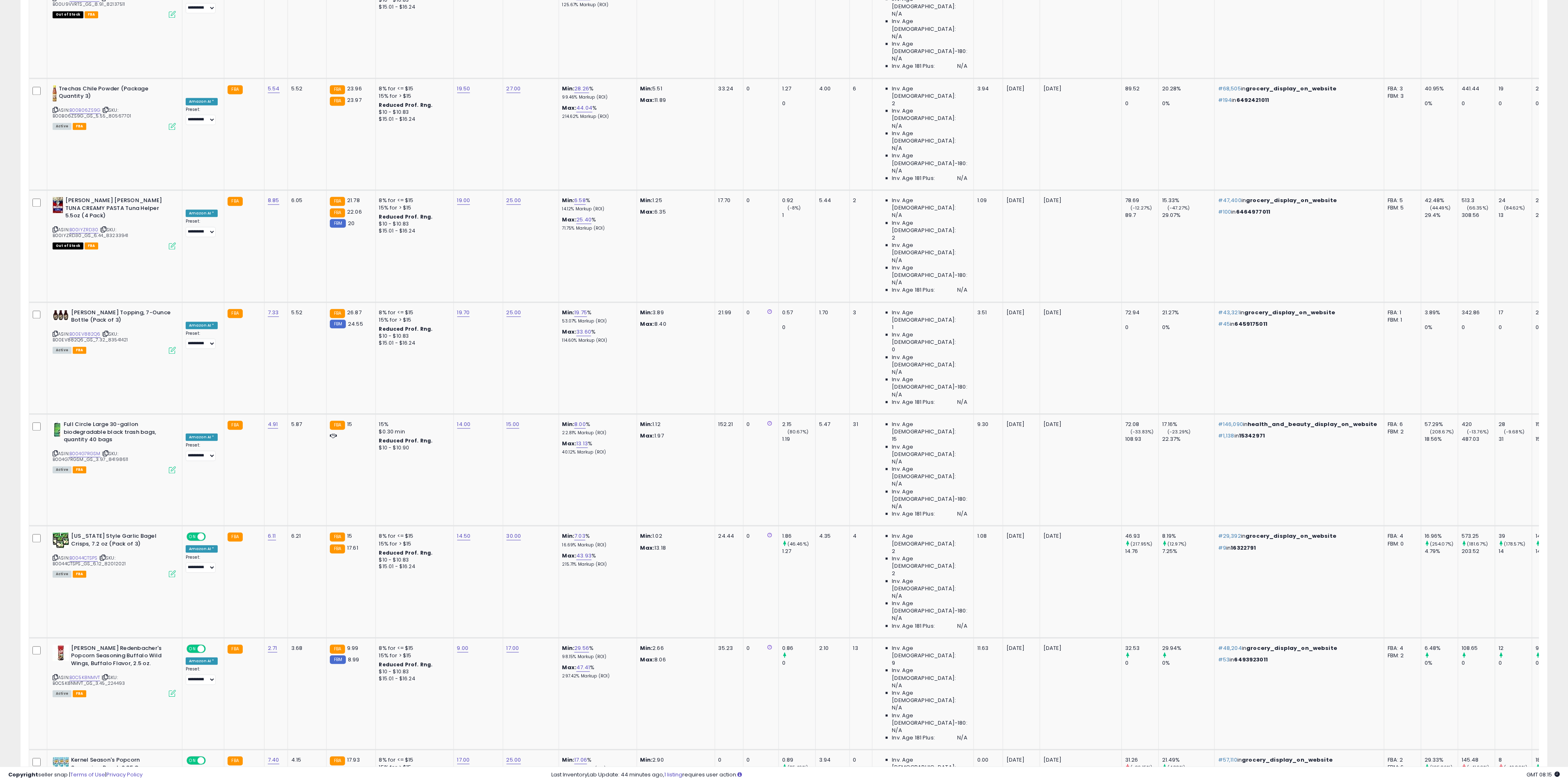
scroll to position [1294, 0]
